Goal: Task Accomplishment & Management: Complete application form

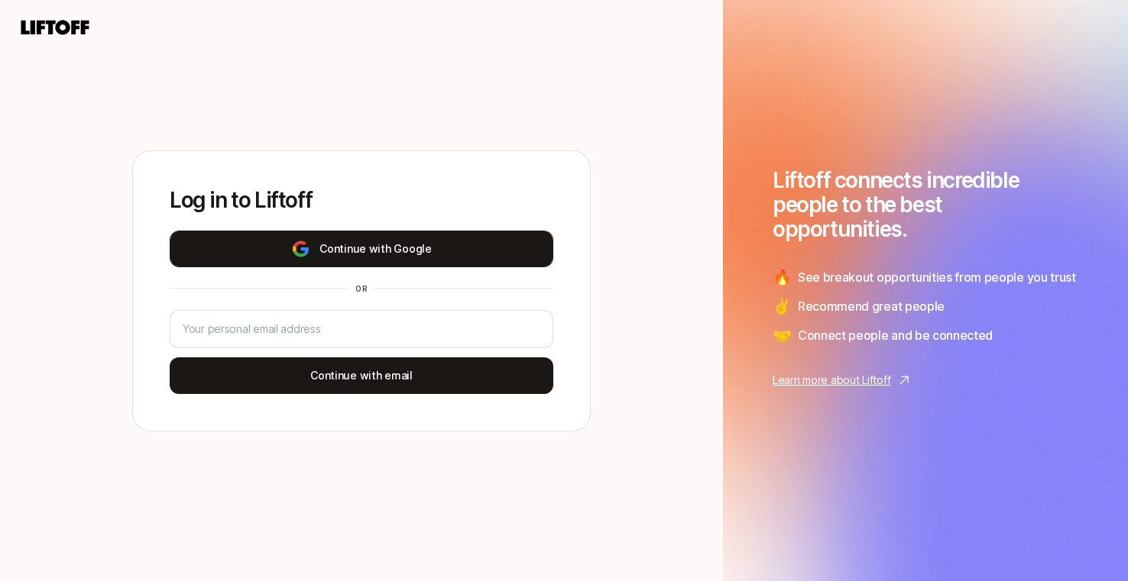
click at [303, 254] on img at bounding box center [300, 249] width 19 height 18
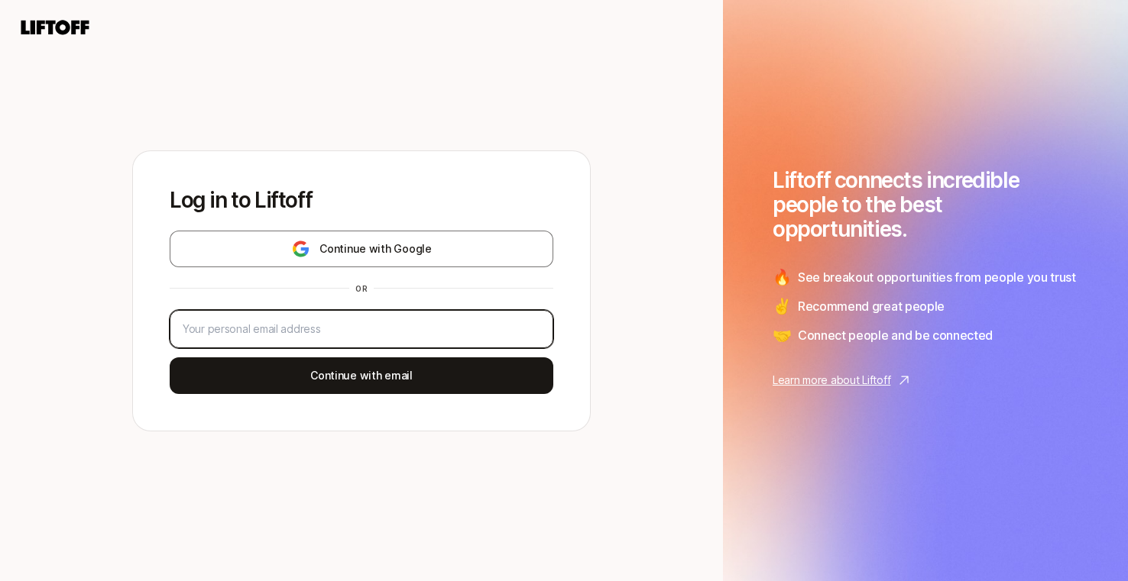
click at [337, 326] on input "email" at bounding box center [362, 329] width 358 height 18
type input "v"
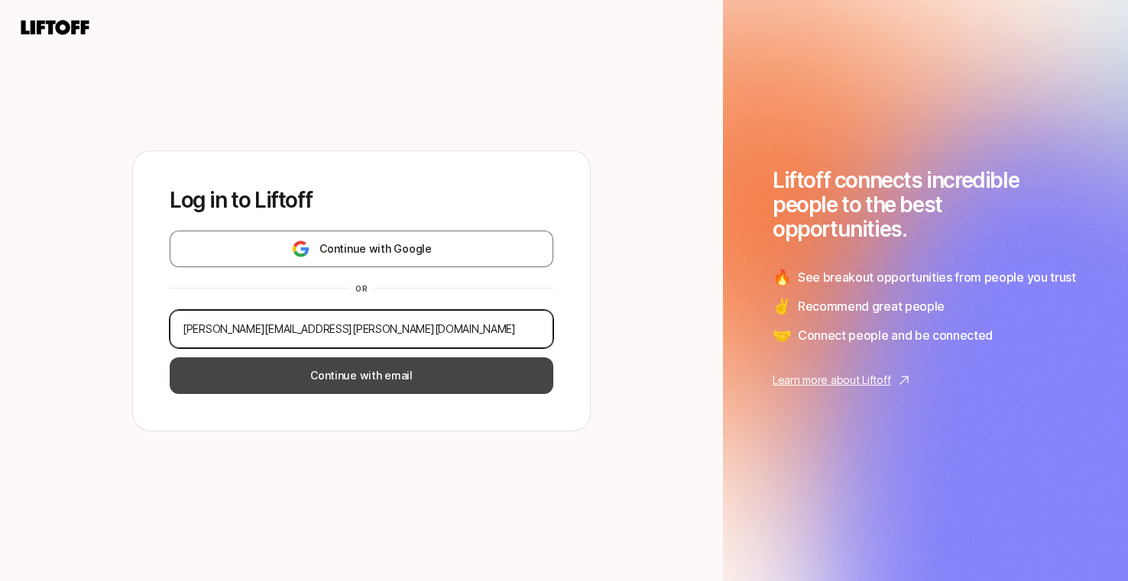
type input "[PERSON_NAME][EMAIL_ADDRESS][PERSON_NAME][DOMAIN_NAME]"
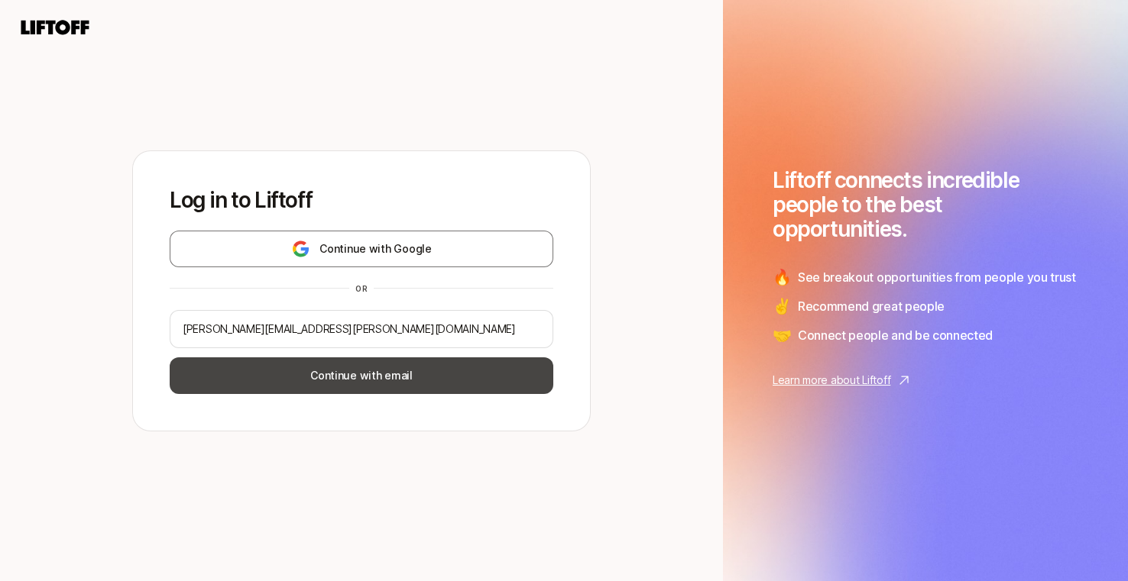
click at [398, 376] on button "Continue with email" at bounding box center [362, 376] width 384 height 37
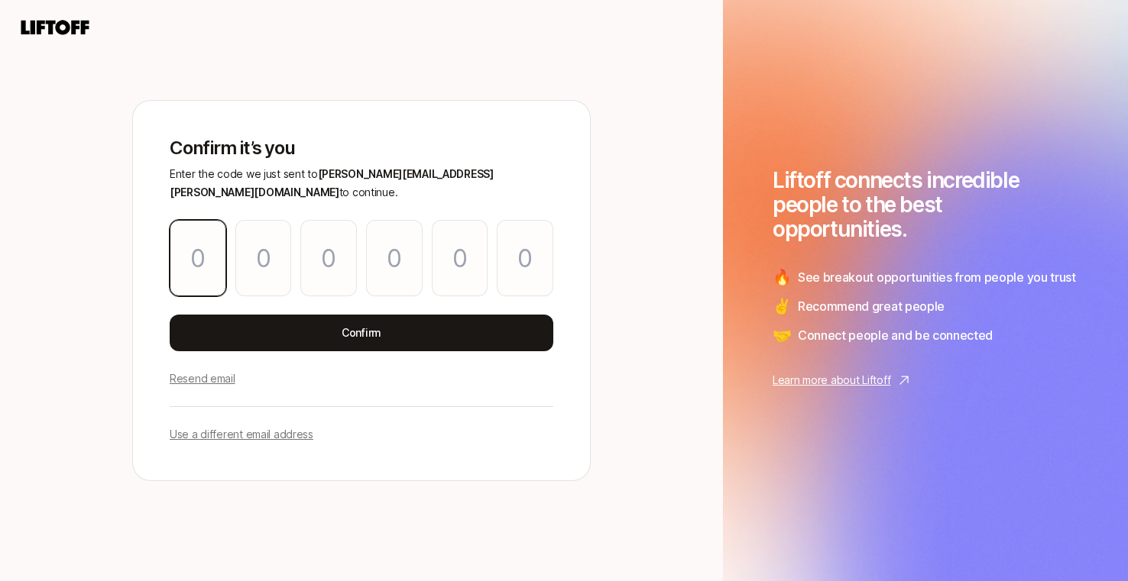
click at [197, 255] on input "Please enter OTP character 1" at bounding box center [198, 258] width 57 height 76
paste input "2"
type input "0"
type input "2"
type input "6"
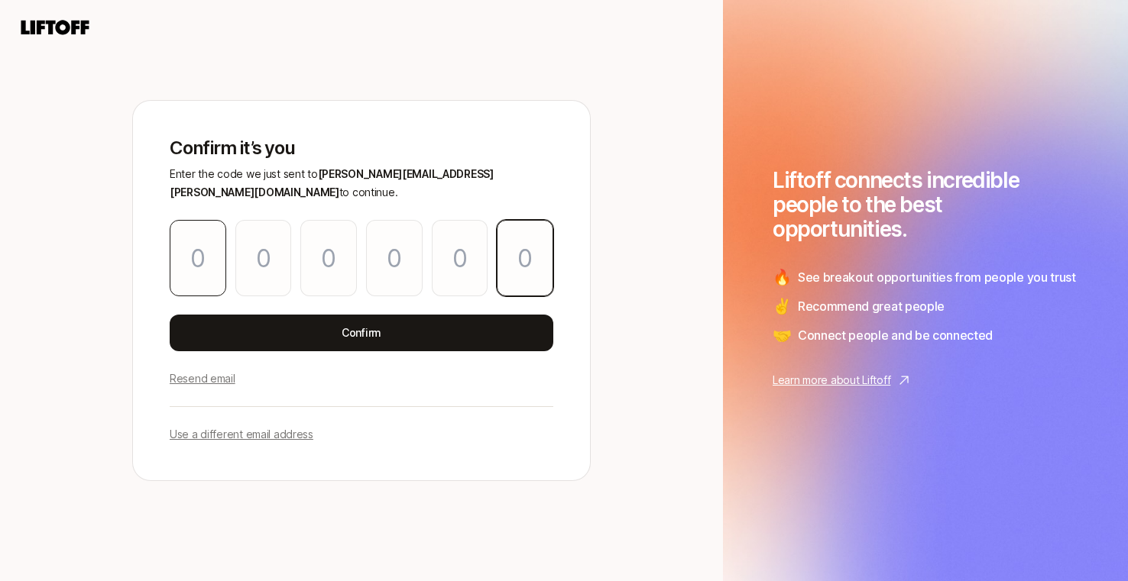
type input "1"
type input "6"
type input "2"
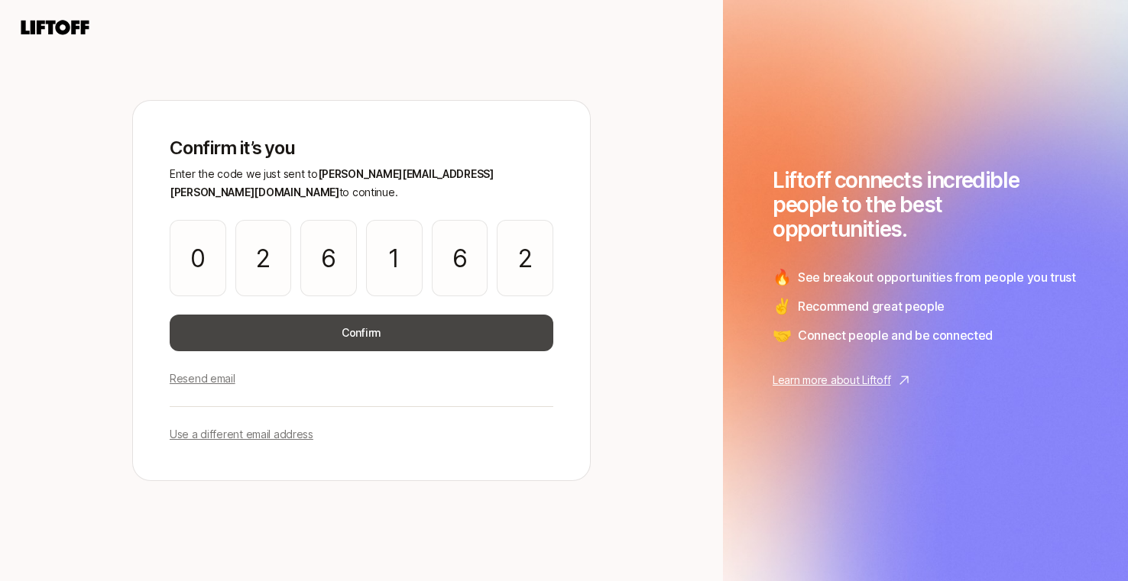
click at [299, 325] on button "Confirm" at bounding box center [362, 333] width 384 height 37
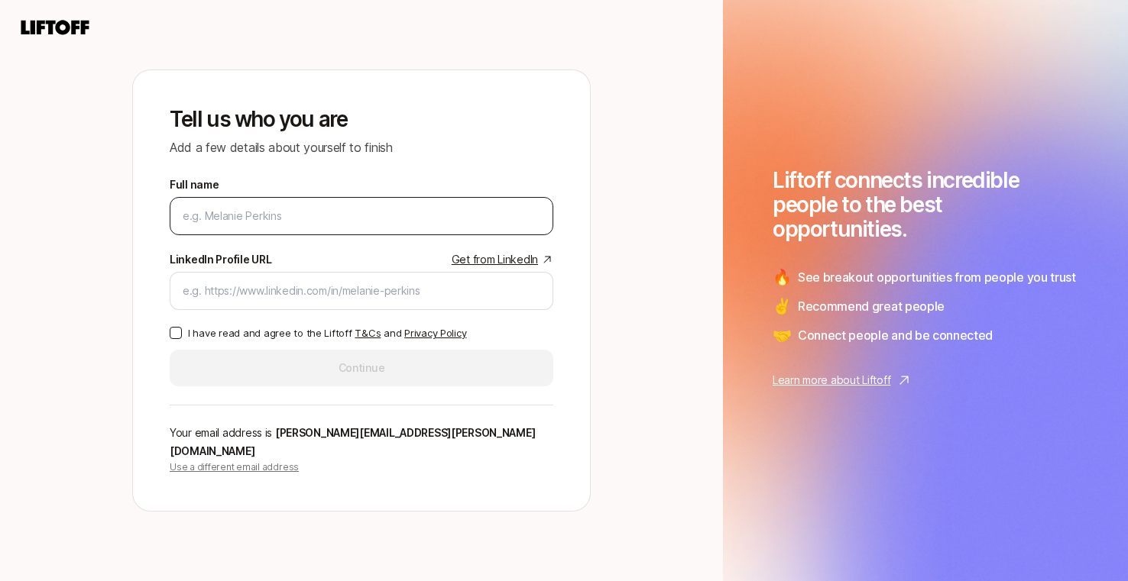
click at [260, 235] on div at bounding box center [362, 216] width 384 height 38
click at [254, 224] on input "Full name" at bounding box center [362, 216] width 358 height 18
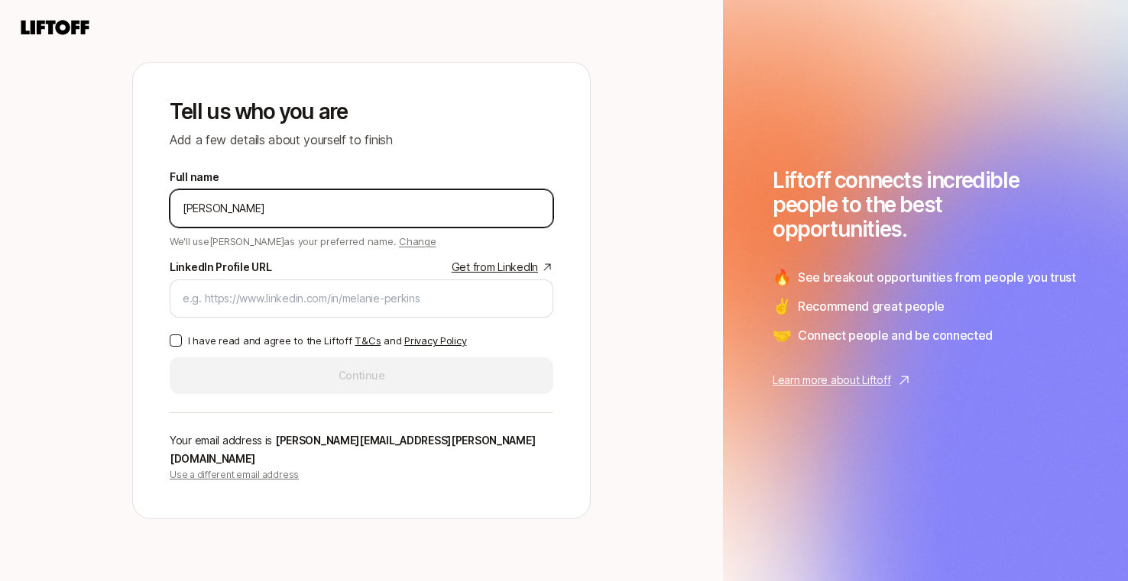
type input "[PERSON_NAME]"
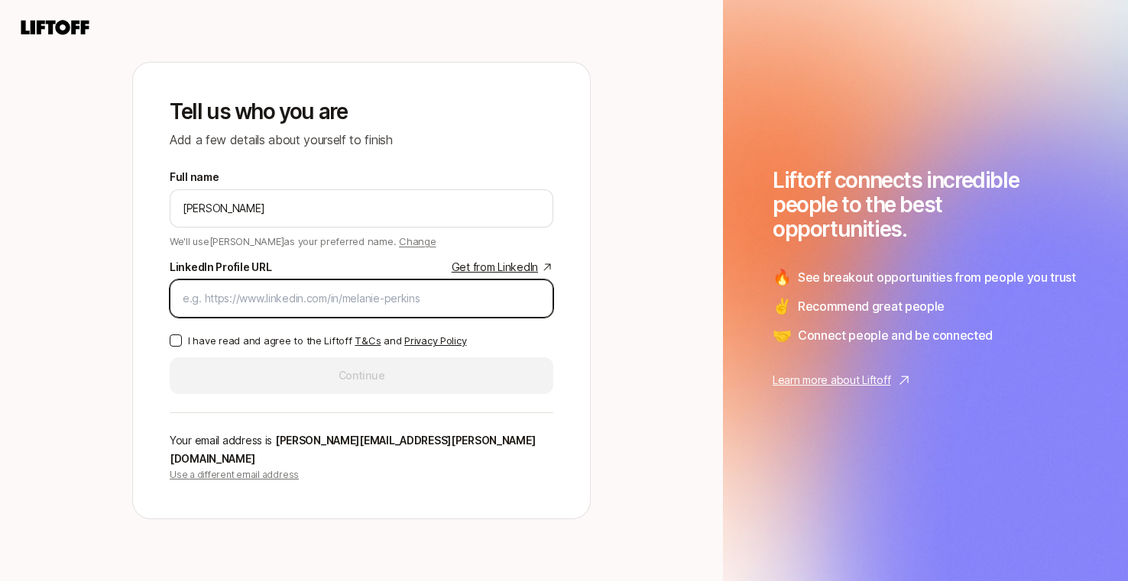
click at [296, 308] on input "LinkedIn Profile URL Get from LinkedIn" at bounding box center [362, 299] width 358 height 18
click at [275, 307] on input "LinkedIn Profile URL Get from LinkedIn" at bounding box center [362, 299] width 358 height 18
paste input "[URL][DOMAIN_NAME]"
type input "[URL][DOMAIN_NAME]"
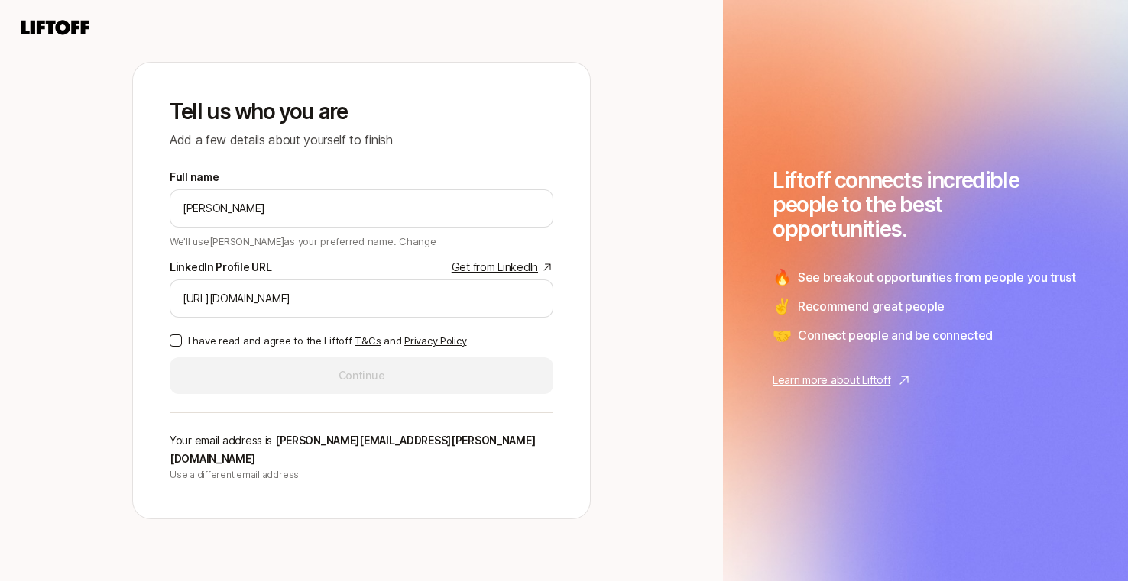
click at [174, 345] on button "I have read and agree to the Liftoff T&Cs and Privacy Policy" at bounding box center [176, 341] width 12 height 12
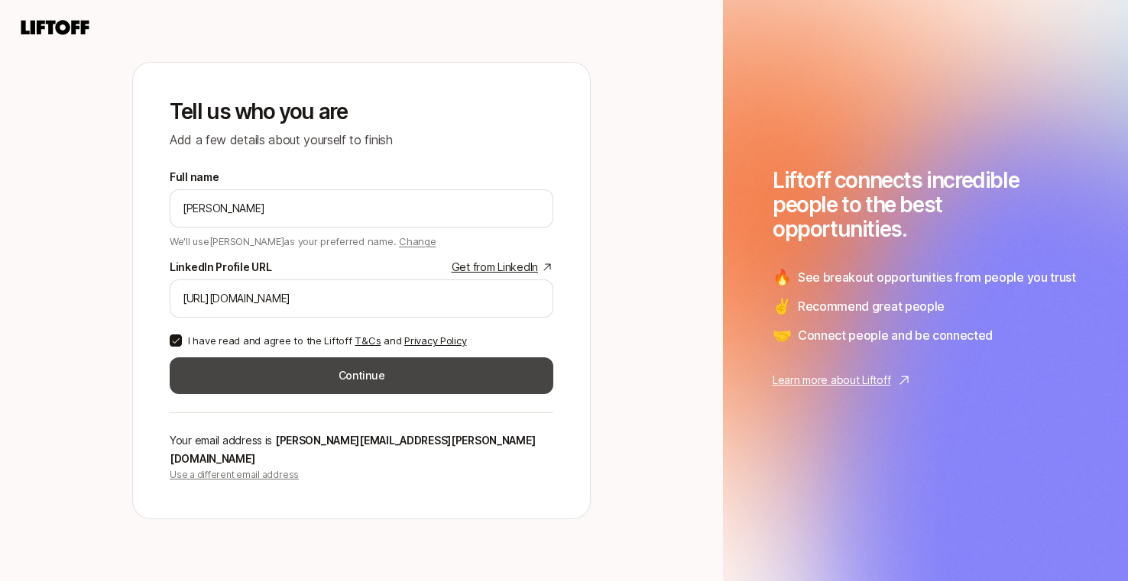
click at [292, 390] on button "Continue" at bounding box center [362, 376] width 384 height 37
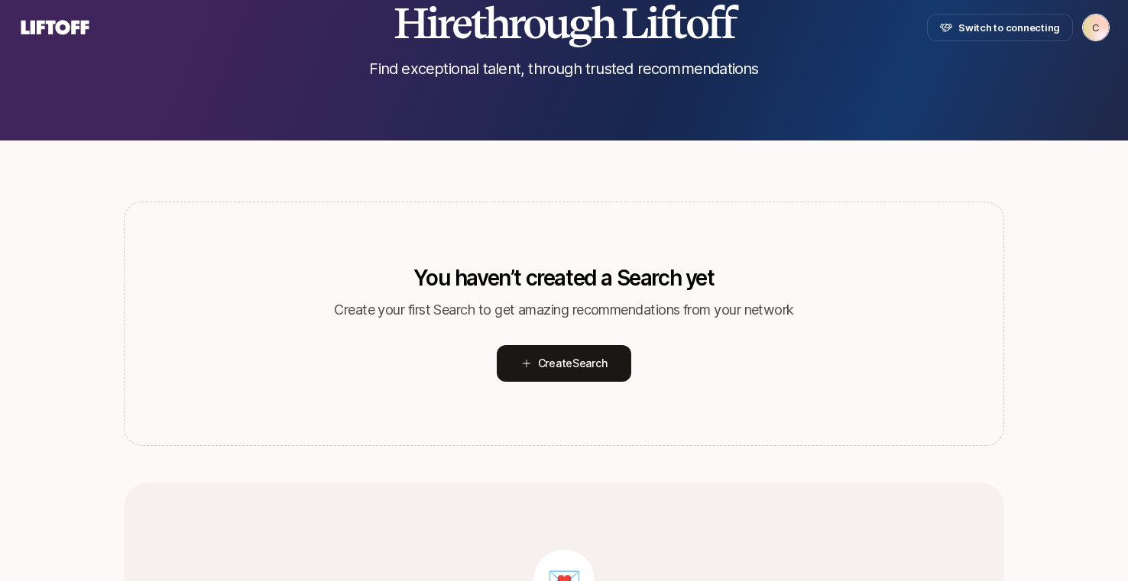
scroll to position [47, 0]
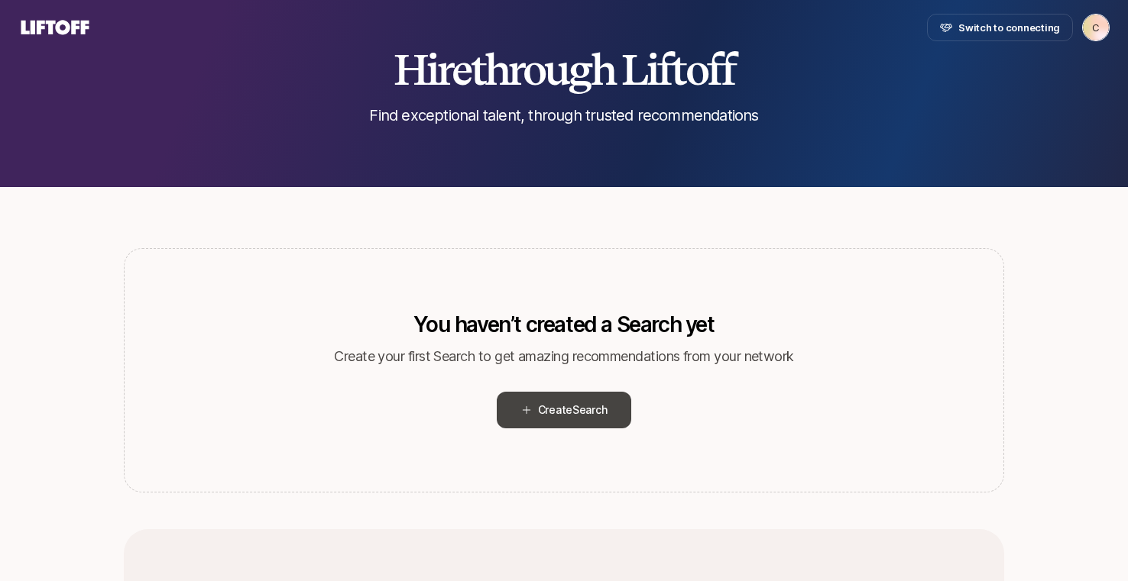
click at [567, 412] on span "Create Search" at bounding box center [573, 410] width 70 height 18
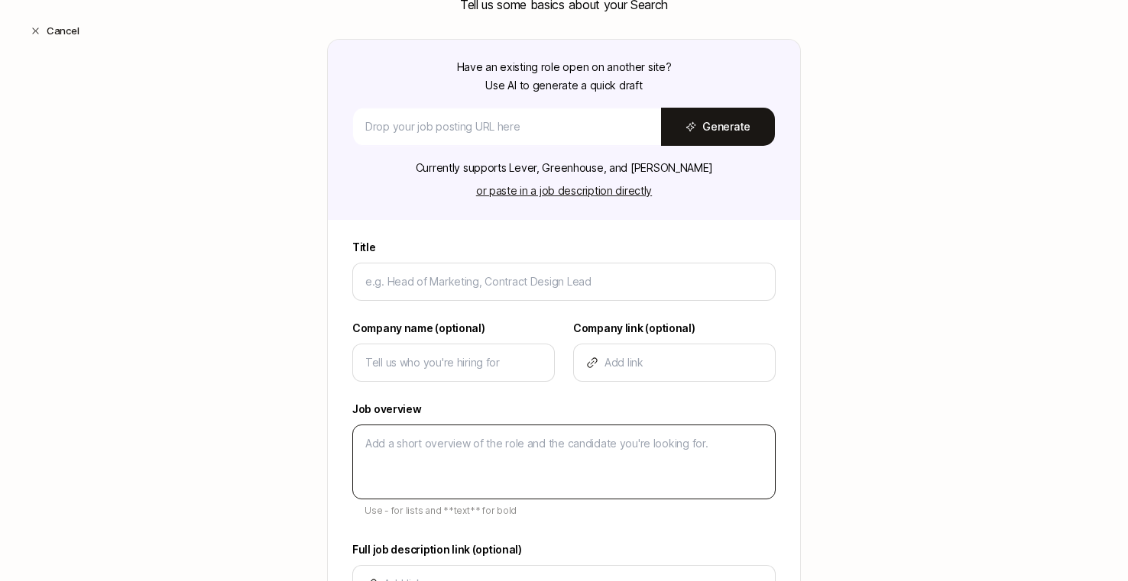
scroll to position [0, 0]
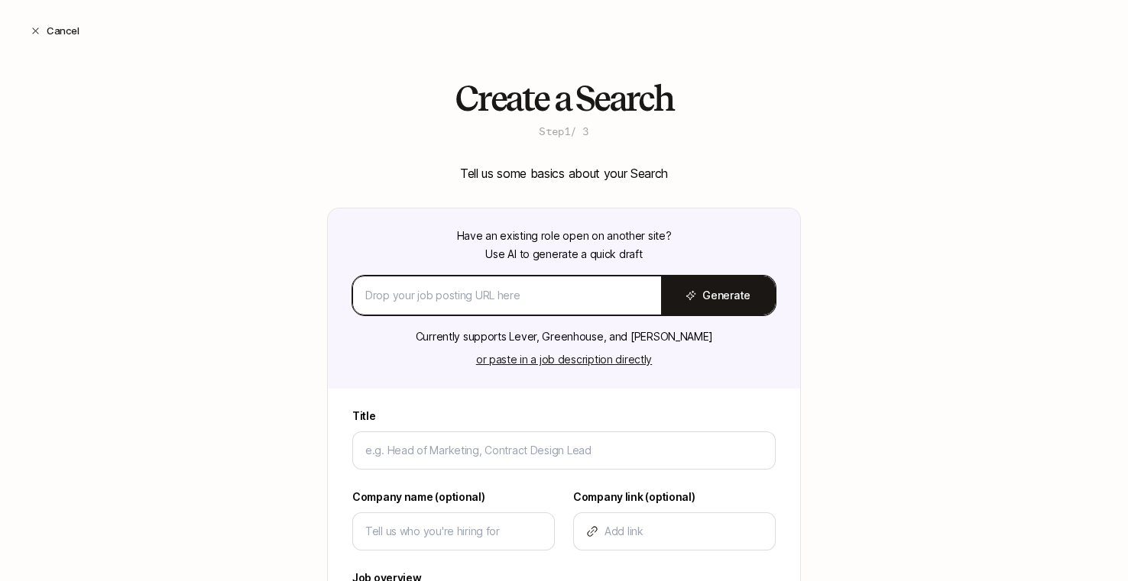
click at [531, 295] on input at bounding box center [506, 296] width 283 height 18
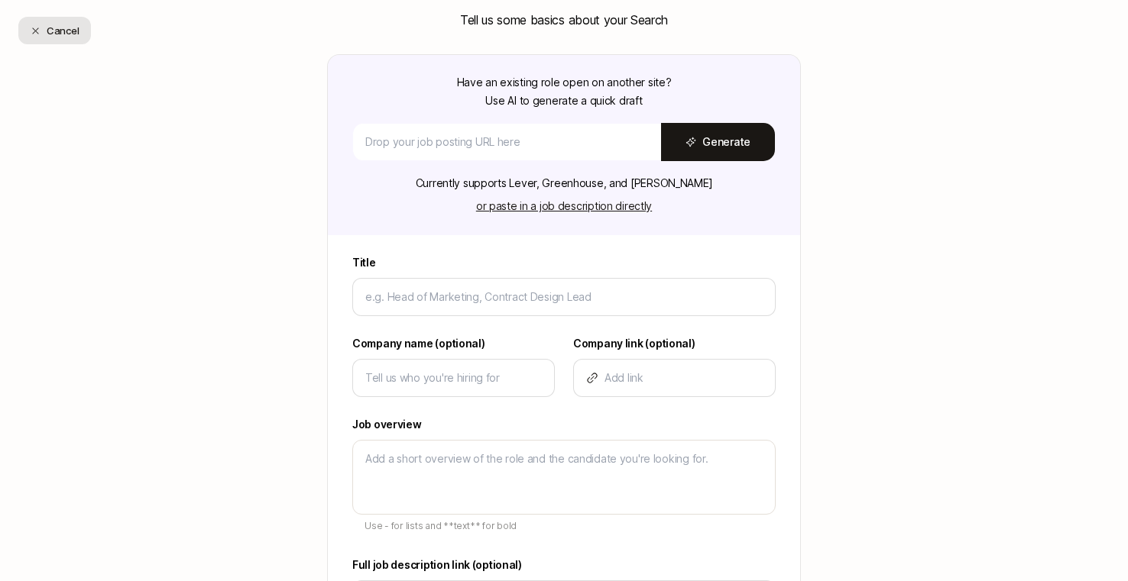
click at [62, 21] on button "Cancel" at bounding box center [54, 31] width 73 height 28
type textarea "x"
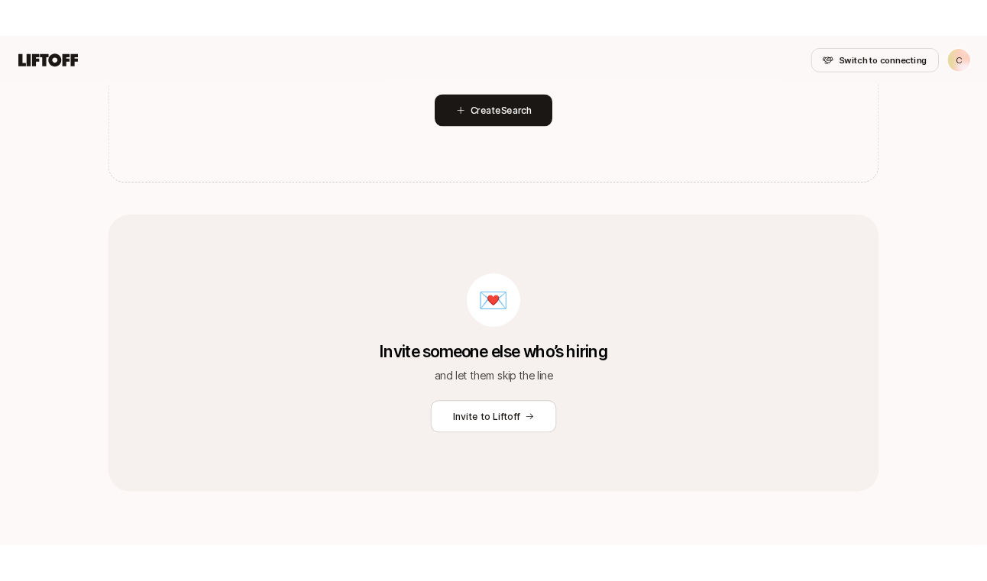
scroll to position [0, 0]
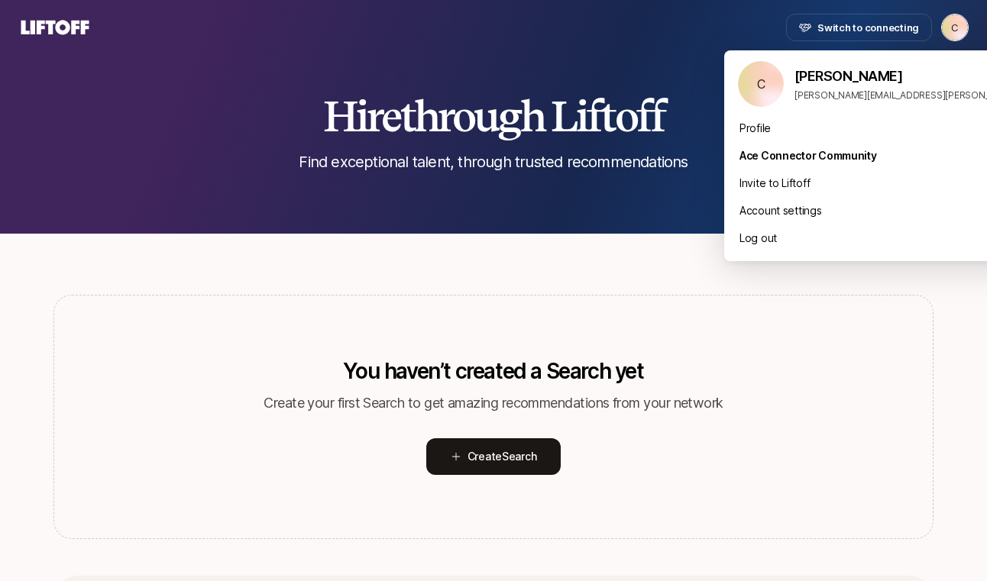
click at [967, 31] on html "Switch to connecting C C Home Searches People Your Private Network Your Network…" at bounding box center [493, 290] width 987 height 581
